Goal: Transaction & Acquisition: Purchase product/service

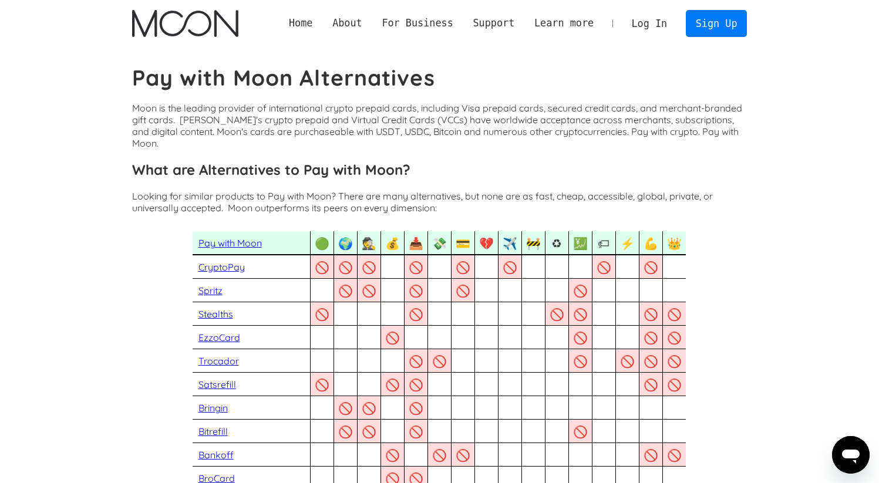
click at [652, 25] on link "Log In" at bounding box center [649, 24] width 55 height 26
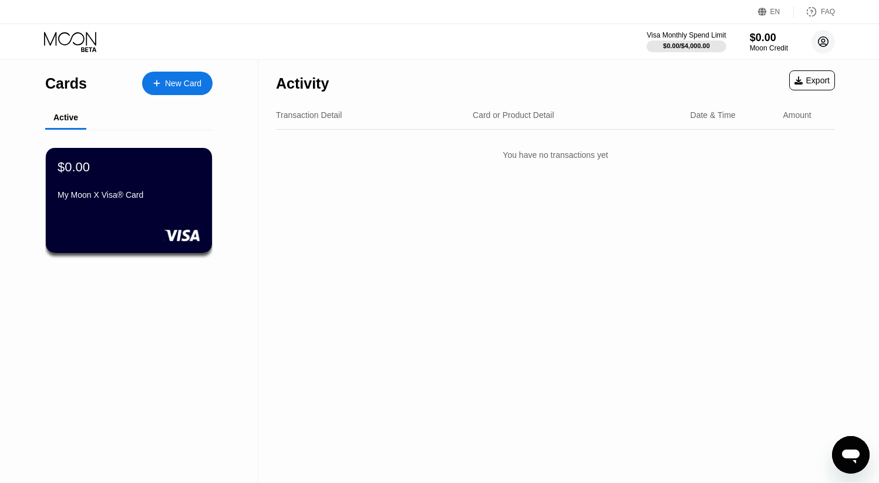
click at [825, 42] on circle at bounding box center [822, 41] width 23 height 23
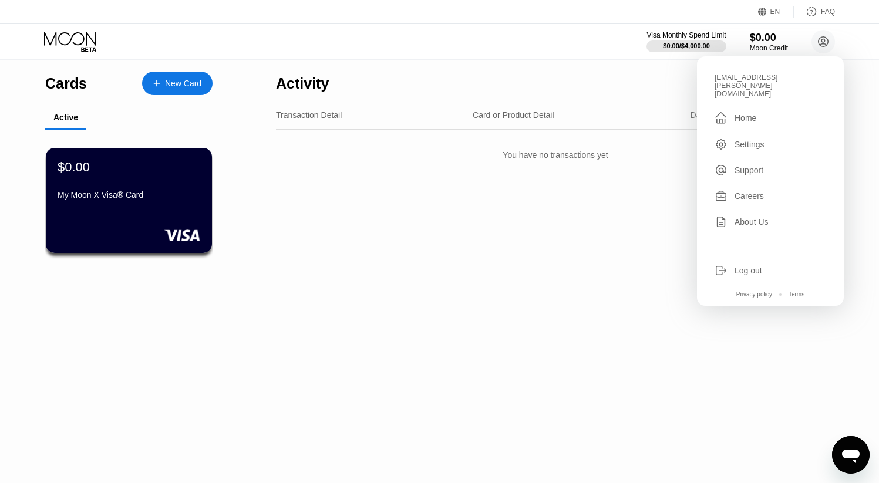
click at [747, 140] on div "Settings" at bounding box center [749, 144] width 30 height 9
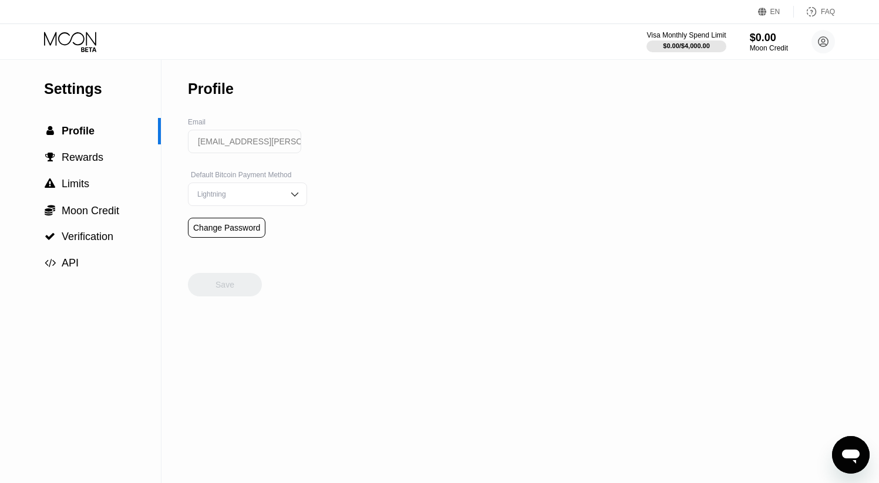
click at [289, 193] on img at bounding box center [295, 194] width 12 height 12
click at [329, 155] on div "Settings  Profile  Rewards  Limits  Moon Credit  Verification  API Profil…" at bounding box center [439, 271] width 879 height 423
click at [253, 312] on div "Profile Email ap.john.stirling@gmail.com Default Bitcoin Payment Method Lightni…" at bounding box center [247, 271] width 119 height 423
click at [84, 161] on span "Rewards" at bounding box center [83, 157] width 42 height 12
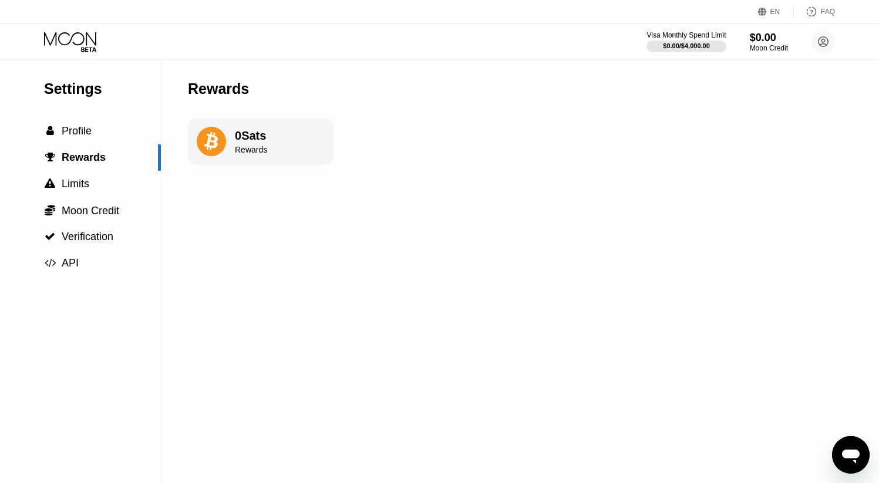
click at [240, 141] on div "0 Sats" at bounding box center [251, 136] width 32 height 14
click at [83, 136] on span "Profile" at bounding box center [77, 131] width 30 height 12
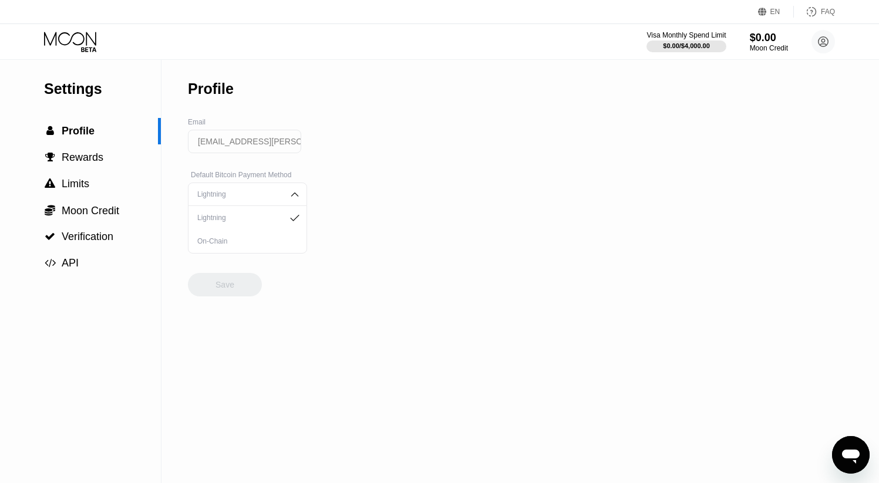
click at [220, 242] on div "On-Chain" at bounding box center [247, 241] width 106 height 8
click at [289, 196] on img at bounding box center [295, 194] width 12 height 12
click at [225, 217] on div "Lightning" at bounding box center [247, 218] width 106 height 8
click at [87, 159] on span "Rewards" at bounding box center [83, 157] width 42 height 12
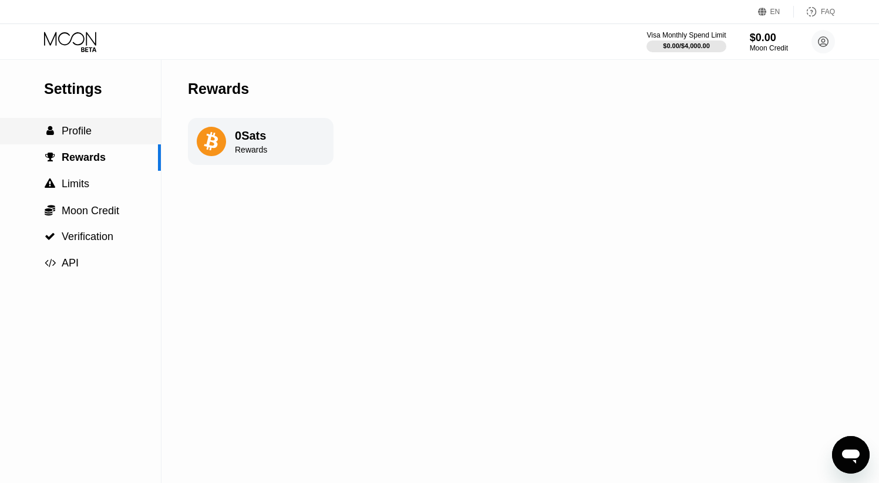
click at [85, 136] on span "Profile" at bounding box center [77, 131] width 30 height 12
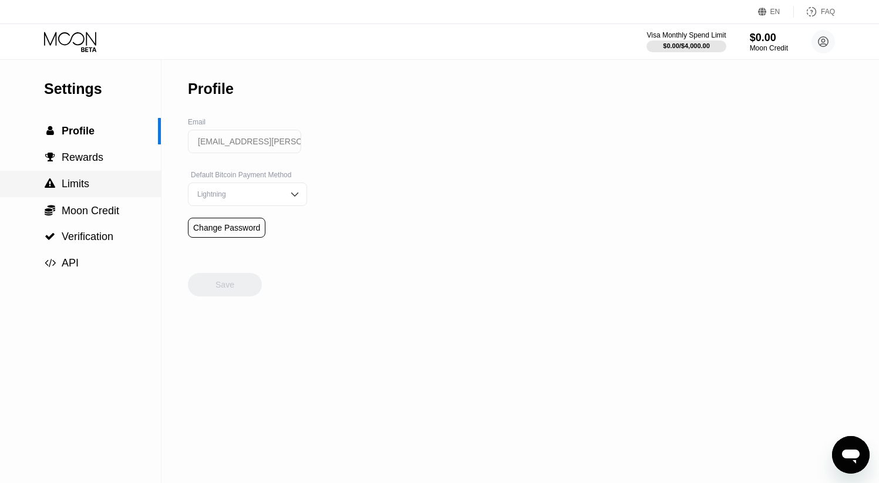
click at [79, 187] on span "Limits" at bounding box center [76, 184] width 28 height 12
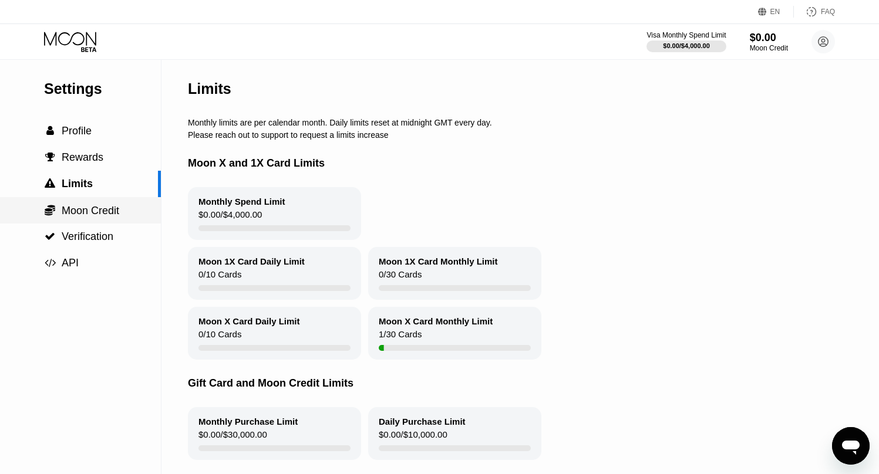
click at [89, 215] on span "Moon Credit" at bounding box center [91, 211] width 58 height 12
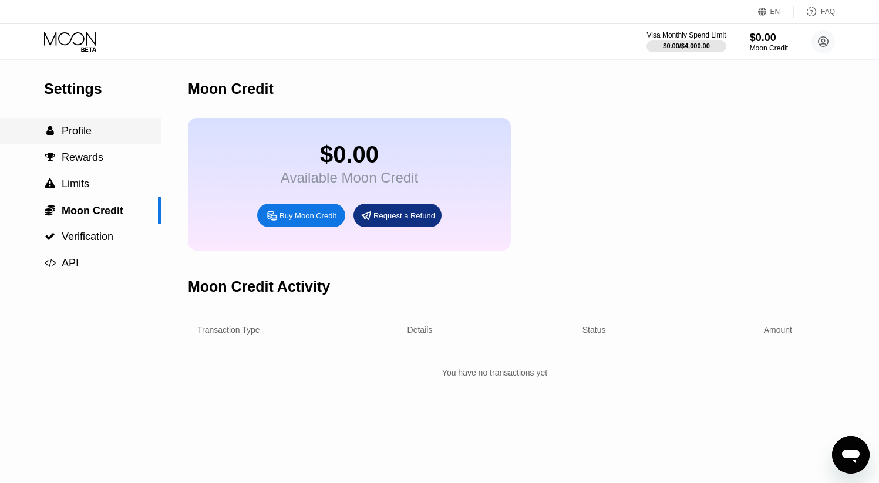
click at [83, 128] on span "Profile" at bounding box center [77, 131] width 30 height 12
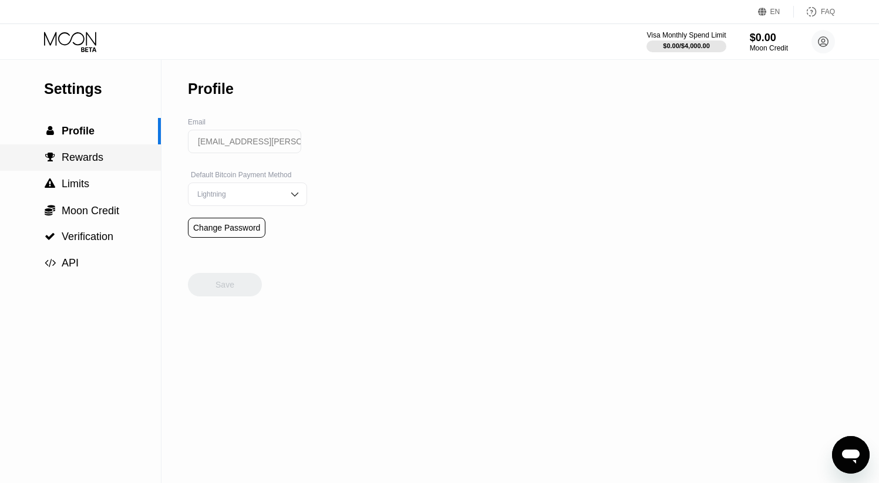
click at [83, 155] on span "Rewards" at bounding box center [83, 157] width 42 height 12
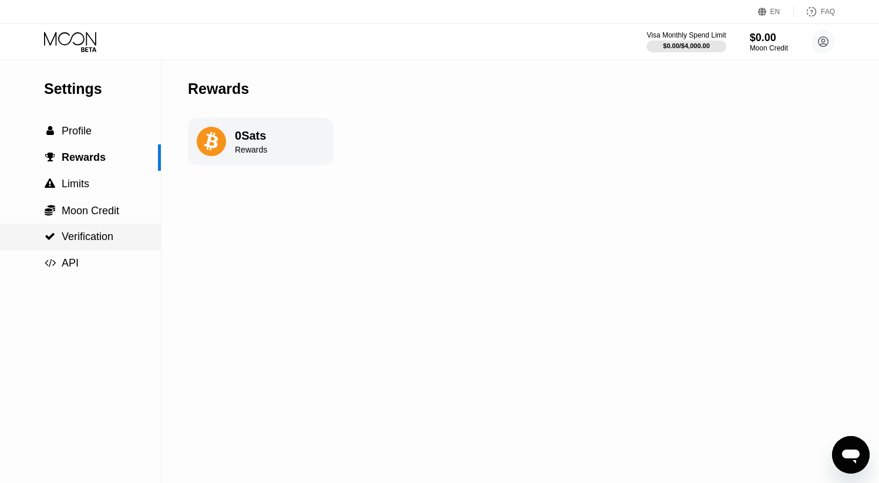
click at [99, 236] on span "Verification" at bounding box center [88, 237] width 52 height 12
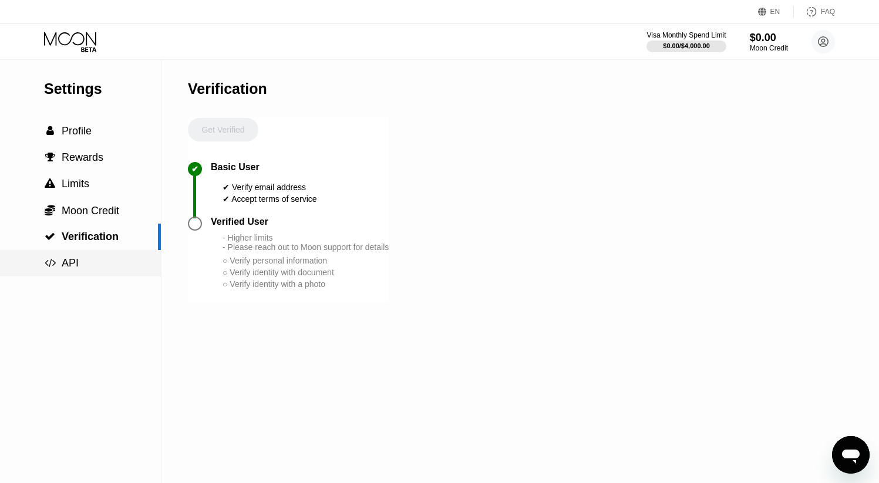
click at [72, 265] on span "API" at bounding box center [70, 263] width 17 height 12
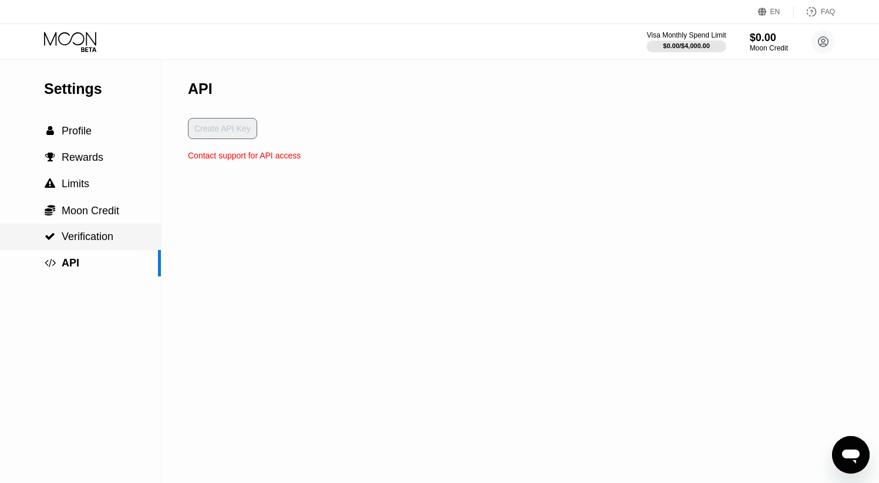
click at [73, 237] on span "Verification" at bounding box center [88, 237] width 52 height 12
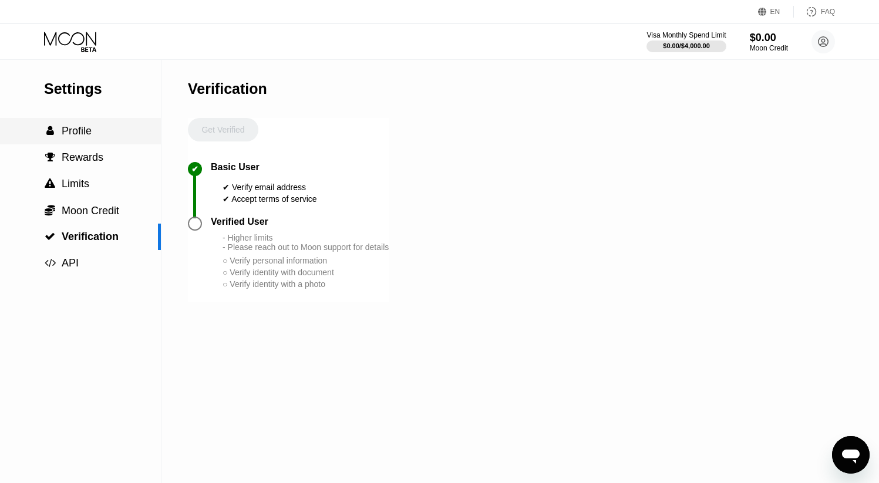
click at [79, 128] on span "Profile" at bounding box center [77, 131] width 30 height 12
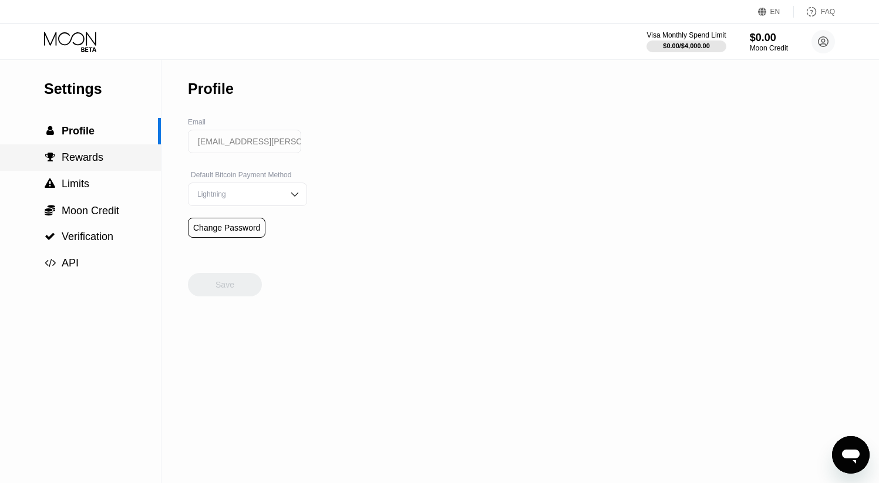
click at [77, 163] on span "Rewards" at bounding box center [83, 157] width 42 height 12
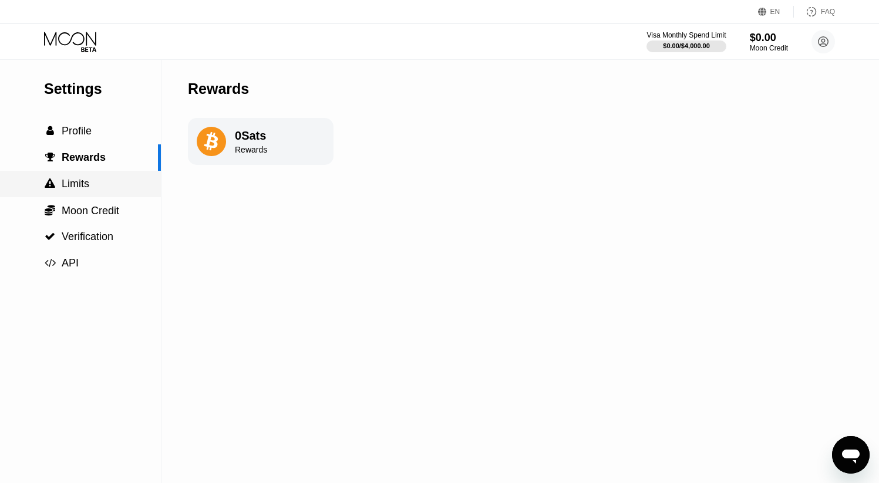
click at [78, 183] on span "Limits" at bounding box center [76, 184] width 28 height 12
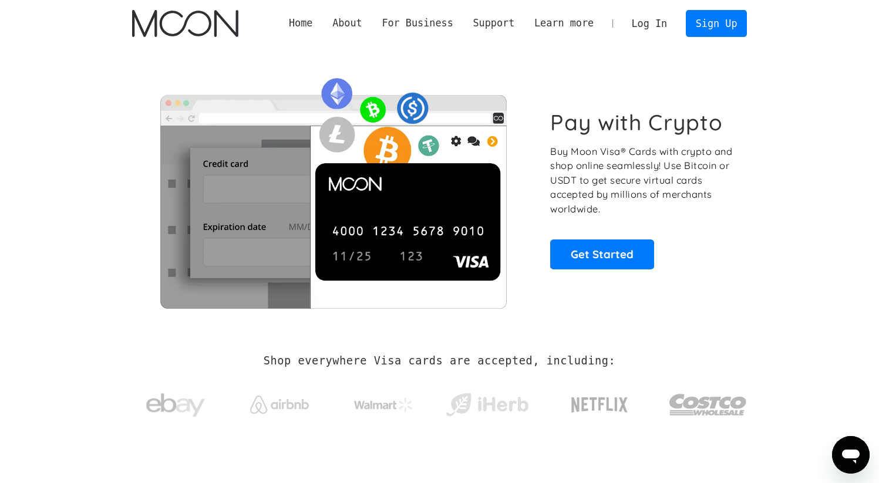
click at [647, 23] on link "Log In" at bounding box center [649, 24] width 55 height 26
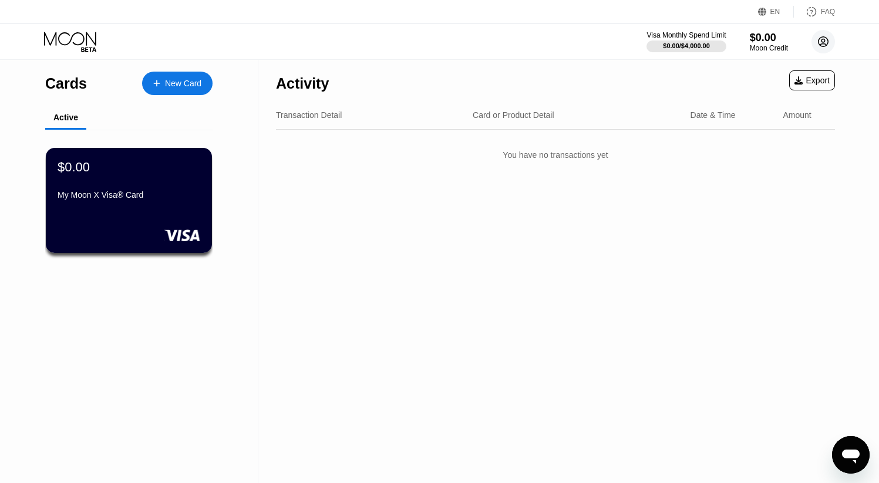
click at [820, 46] on circle at bounding box center [822, 41] width 23 height 23
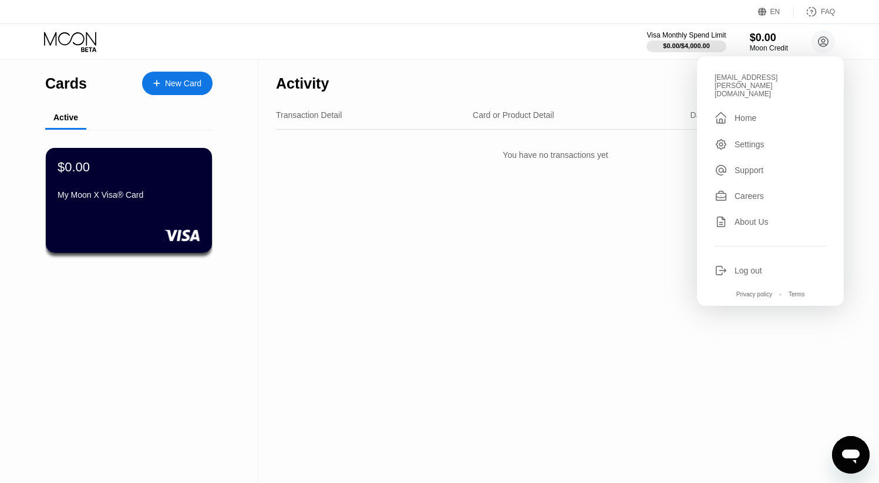
click at [642, 100] on div "Activity Export" at bounding box center [555, 80] width 559 height 41
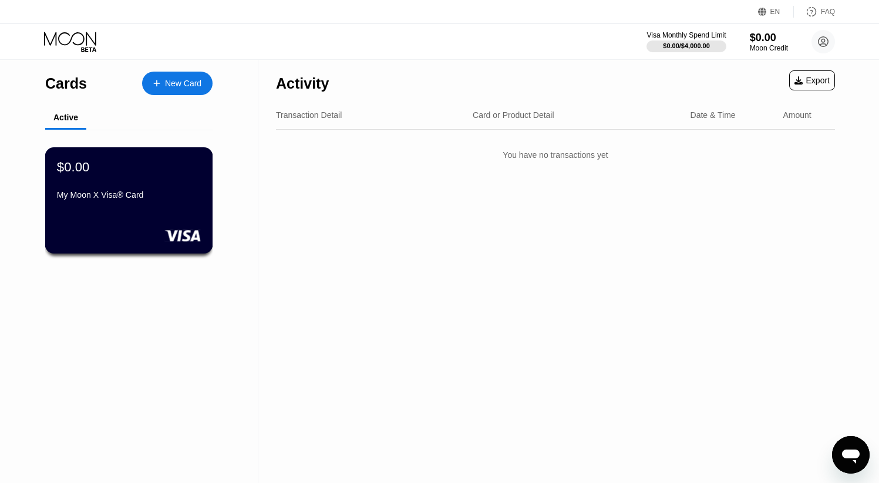
click at [143, 203] on div "My Moon X Visa® Card" at bounding box center [129, 197] width 144 height 14
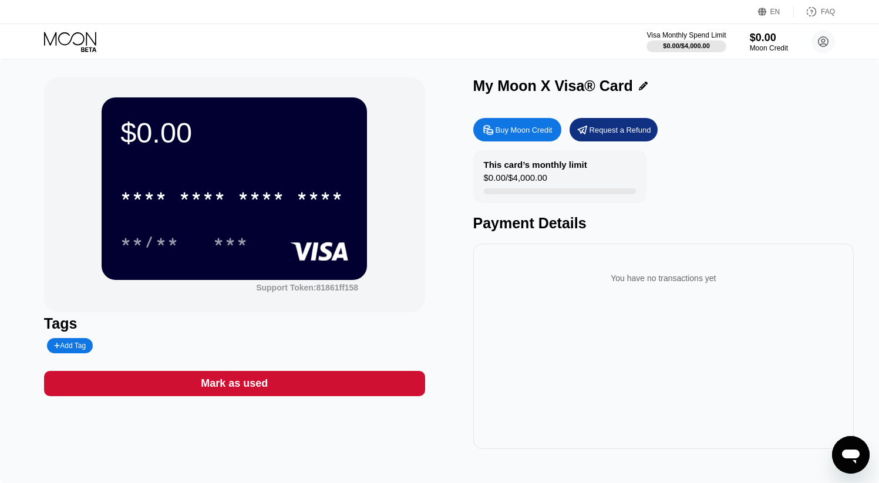
click at [310, 218] on div "* * * * * * * * * * * * **** **/** ***" at bounding box center [234, 207] width 228 height 69
click at [512, 128] on div "Buy Moon Credit" at bounding box center [524, 130] width 57 height 10
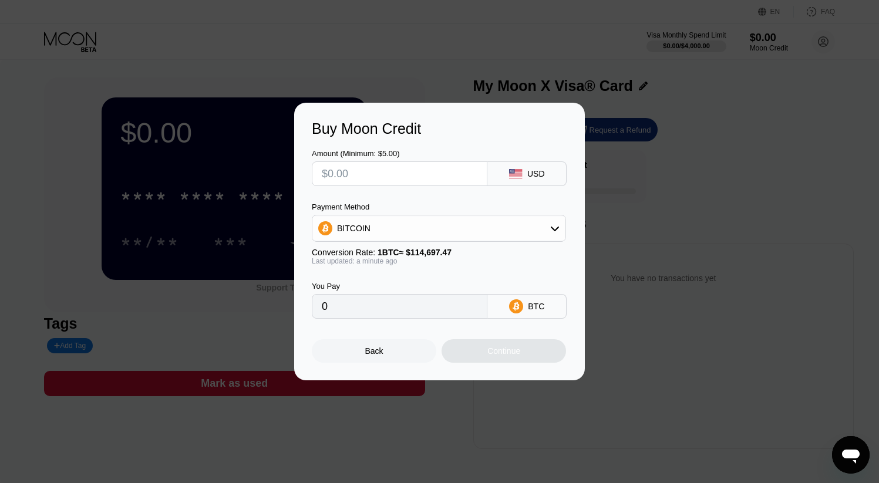
click at [554, 228] on icon at bounding box center [554, 228] width 9 height 9
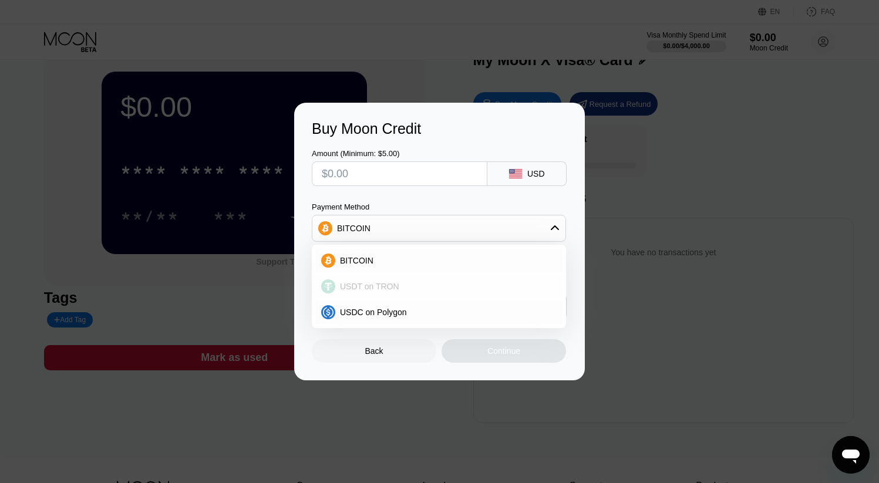
scroll to position [28, 0]
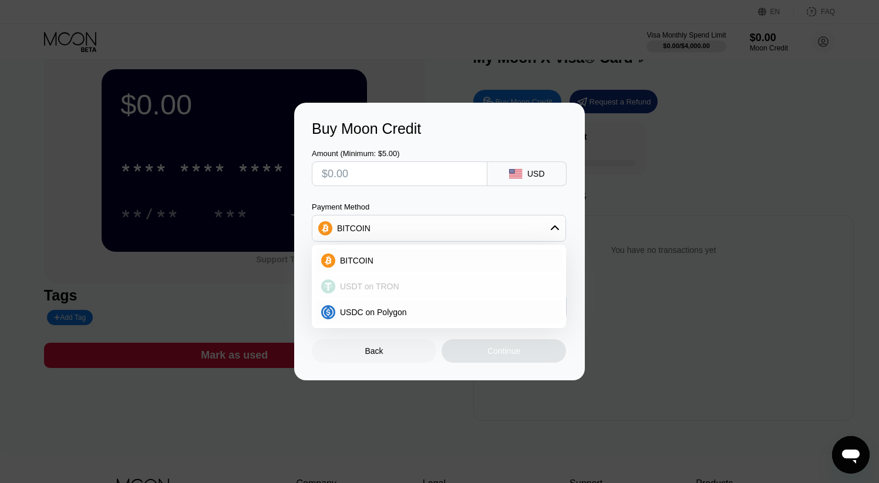
click at [392, 288] on span "USDT on TRON" at bounding box center [369, 286] width 59 height 9
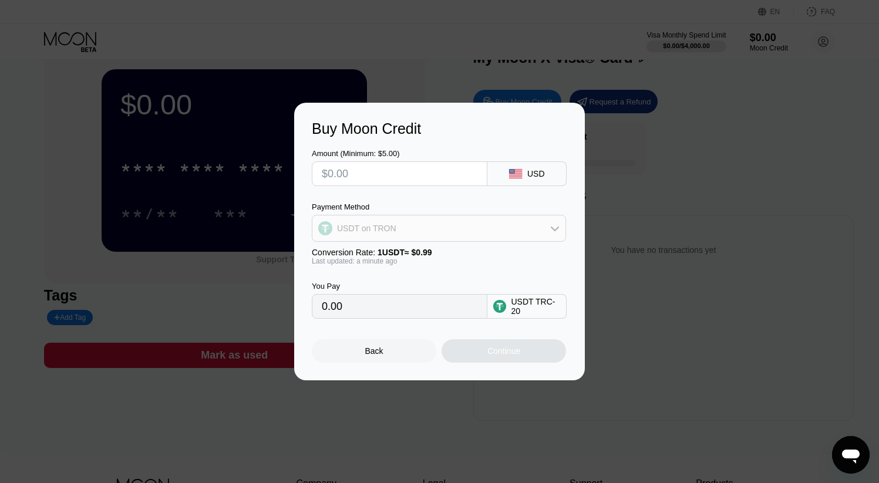
click at [554, 224] on icon at bounding box center [554, 228] width 9 height 9
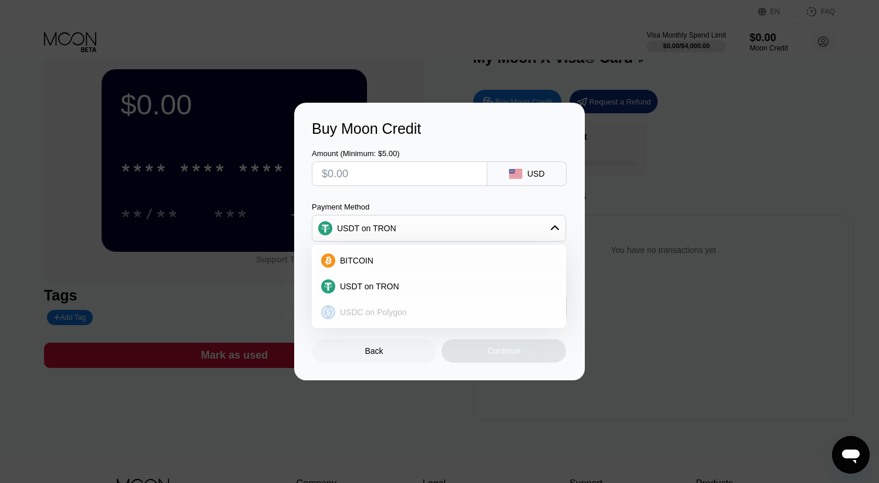
click at [413, 306] on div "USDC on Polygon" at bounding box center [438, 312] width 247 height 23
type input "0"
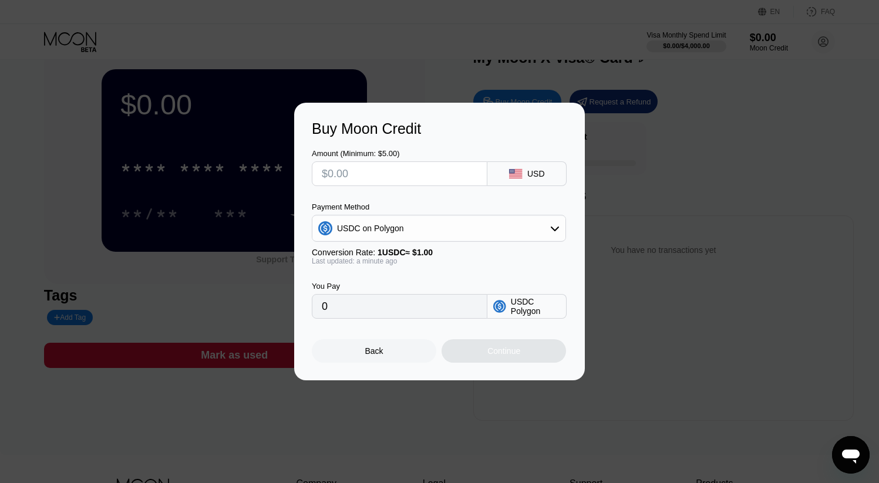
click at [448, 306] on input "0" at bounding box center [400, 306] width 156 height 23
click at [438, 317] on input "0" at bounding box center [400, 306] width 156 height 23
click at [420, 171] on input "text" at bounding box center [400, 173] width 156 height 23
type input "$1"
type input "1.00000000"
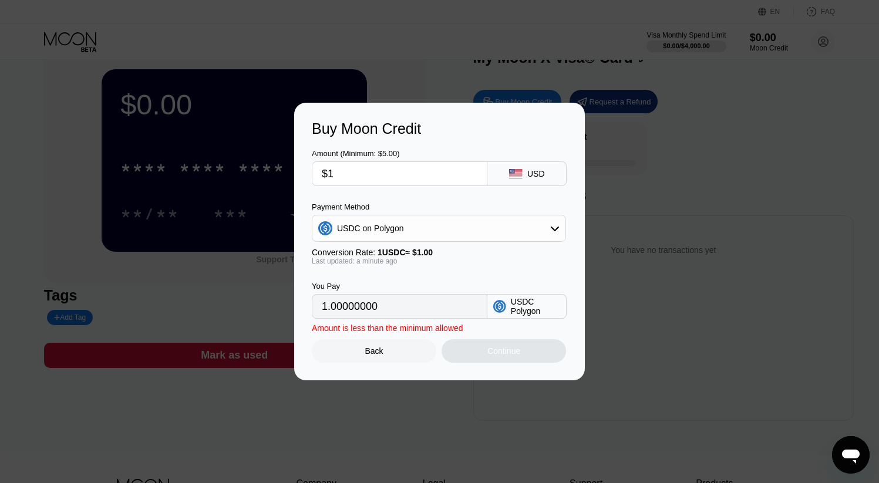
type input "$10"
type input "10.00000000"
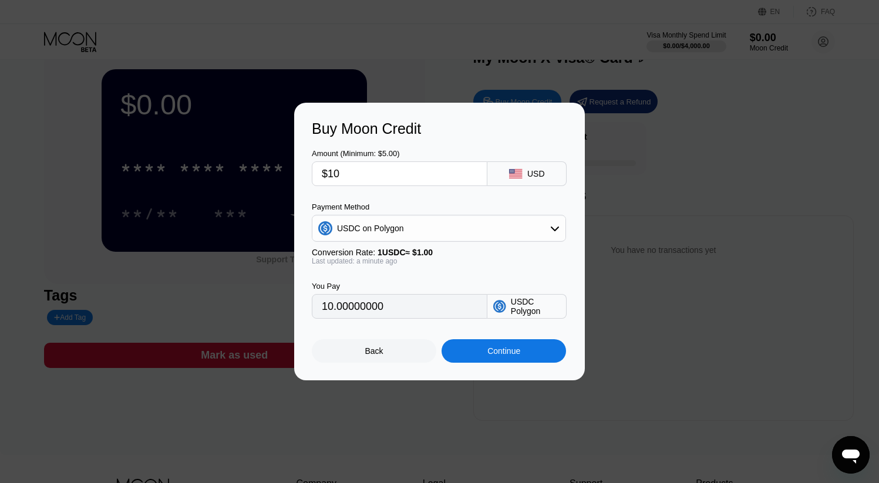
type input "$100"
type input "100.00000000"
type input "$100"
click at [506, 352] on div "Continue" at bounding box center [503, 350] width 33 height 9
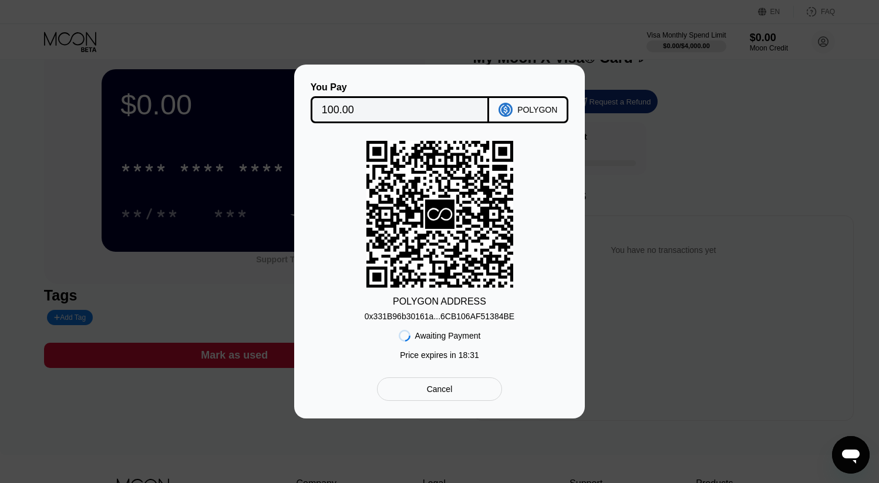
click at [458, 392] on div "Cancel" at bounding box center [439, 389] width 125 height 23
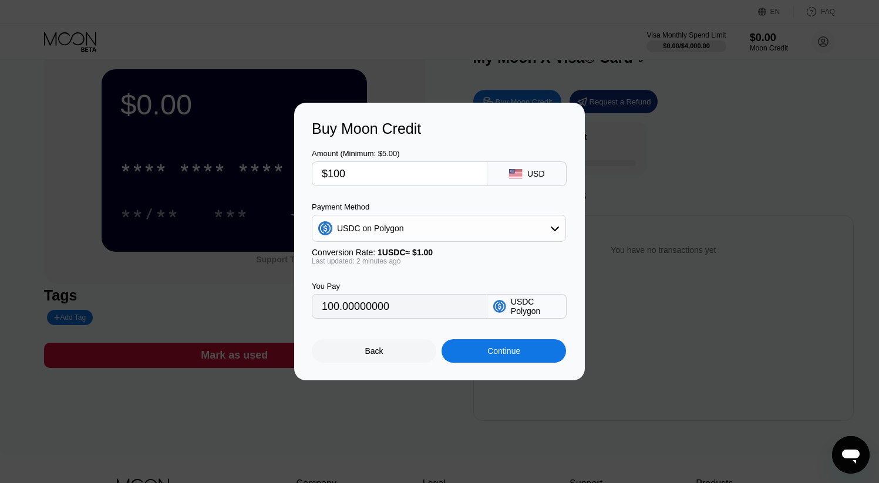
click at [666, 240] on div "Buy Moon Credit Amount (Minimum: $5.00) $100 USD Payment Method USDC on Polygon…" at bounding box center [439, 242] width 879 height 278
click at [378, 363] on div "Buy Moon Credit Amount (Minimum: $5.00) $100 USD Payment Method USDC on Polygon…" at bounding box center [439, 242] width 291 height 278
click at [381, 353] on div "Back" at bounding box center [374, 350] width 18 height 9
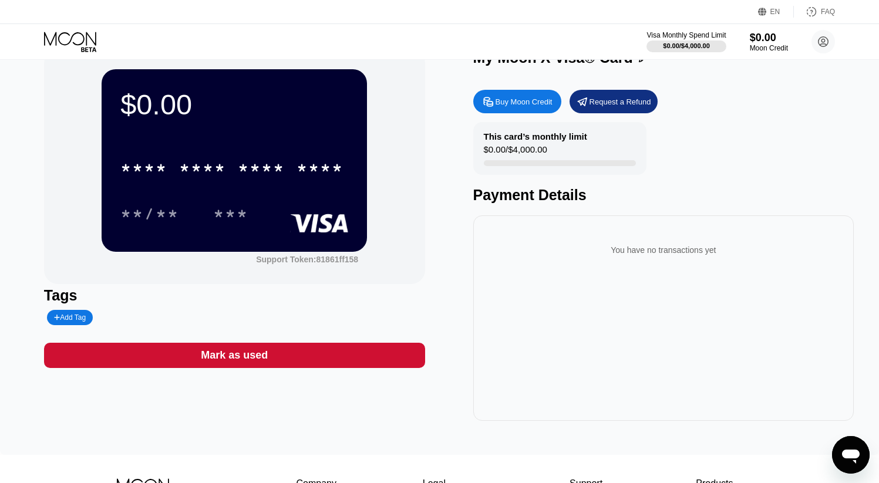
scroll to position [0, 0]
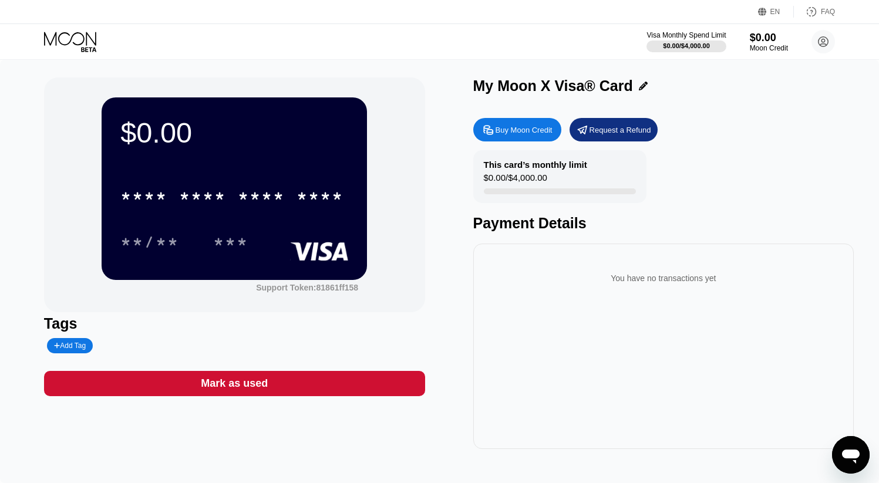
click at [566, 38] on div "Visa Monthly Spend Limit $0.00 / $4,000.00 $0.00 Moon Credit ap.john.stirling@g…" at bounding box center [439, 41] width 879 height 35
